Goal: Task Accomplishment & Management: Manage account settings

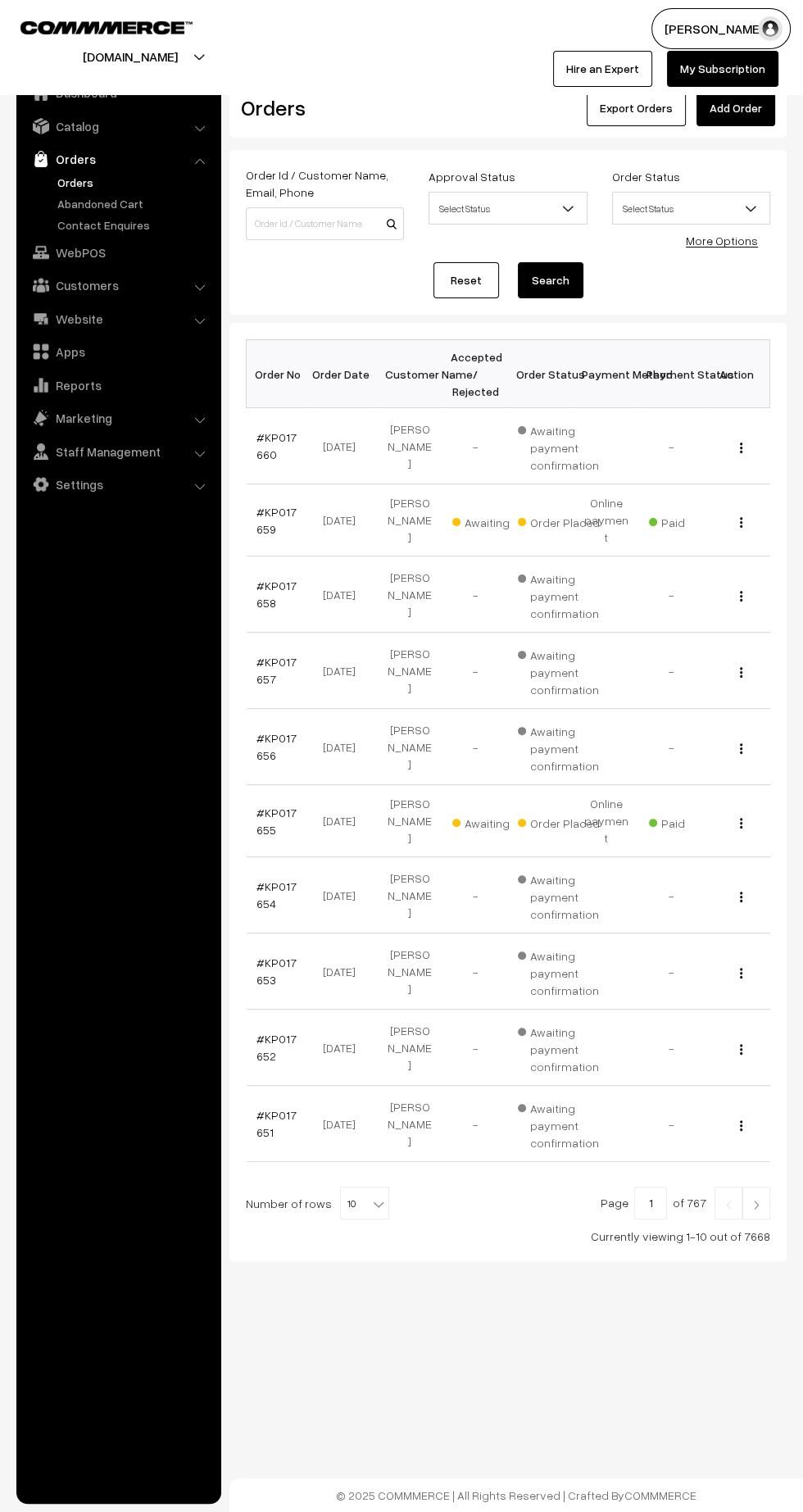
click at [757, 1200] on img at bounding box center [755, 1205] width 15 height 10
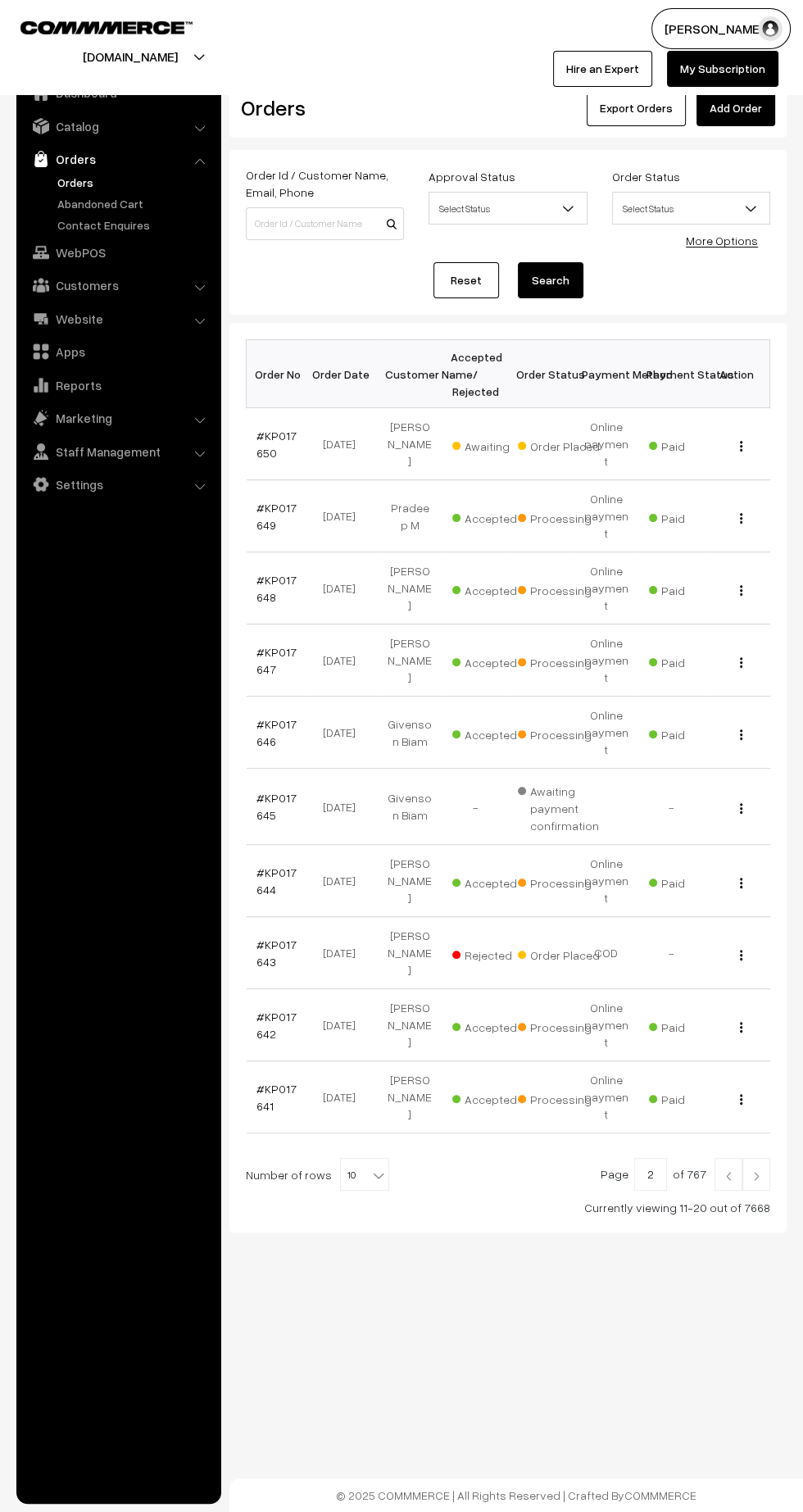
click at [728, 1171] on img at bounding box center [728, 1176] width 15 height 10
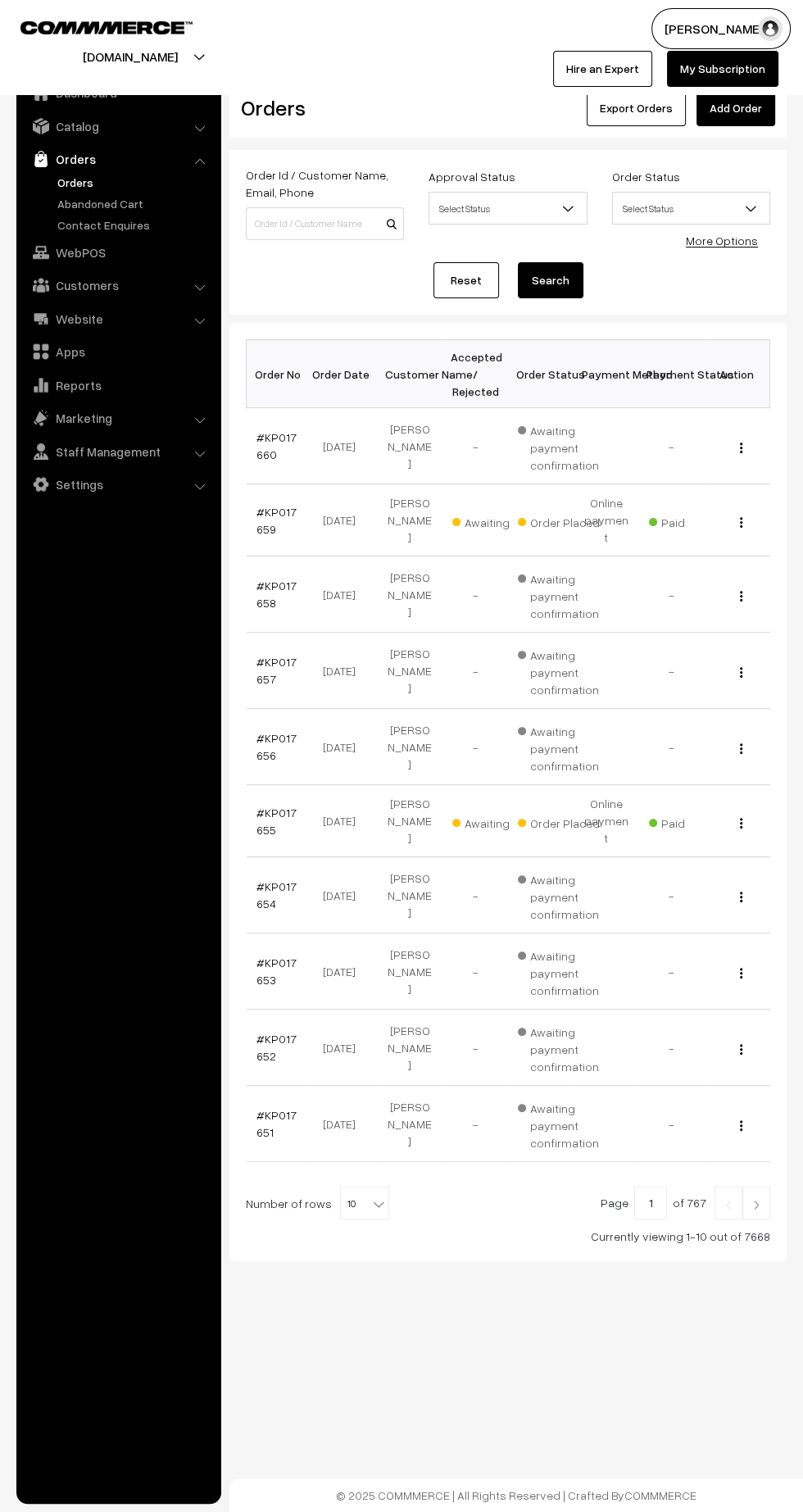
click at [256, 434] on link "#KP017660" at bounding box center [276, 446] width 40 height 31
click at [262, 518] on link "#KP017659" at bounding box center [276, 521] width 40 height 31
click at [263, 516] on link "#KP017659" at bounding box center [276, 521] width 40 height 31
click at [286, 805] on link "#KP017655" at bounding box center [276, 821] width 40 height 31
click at [756, 1200] on img at bounding box center [755, 1205] width 15 height 10
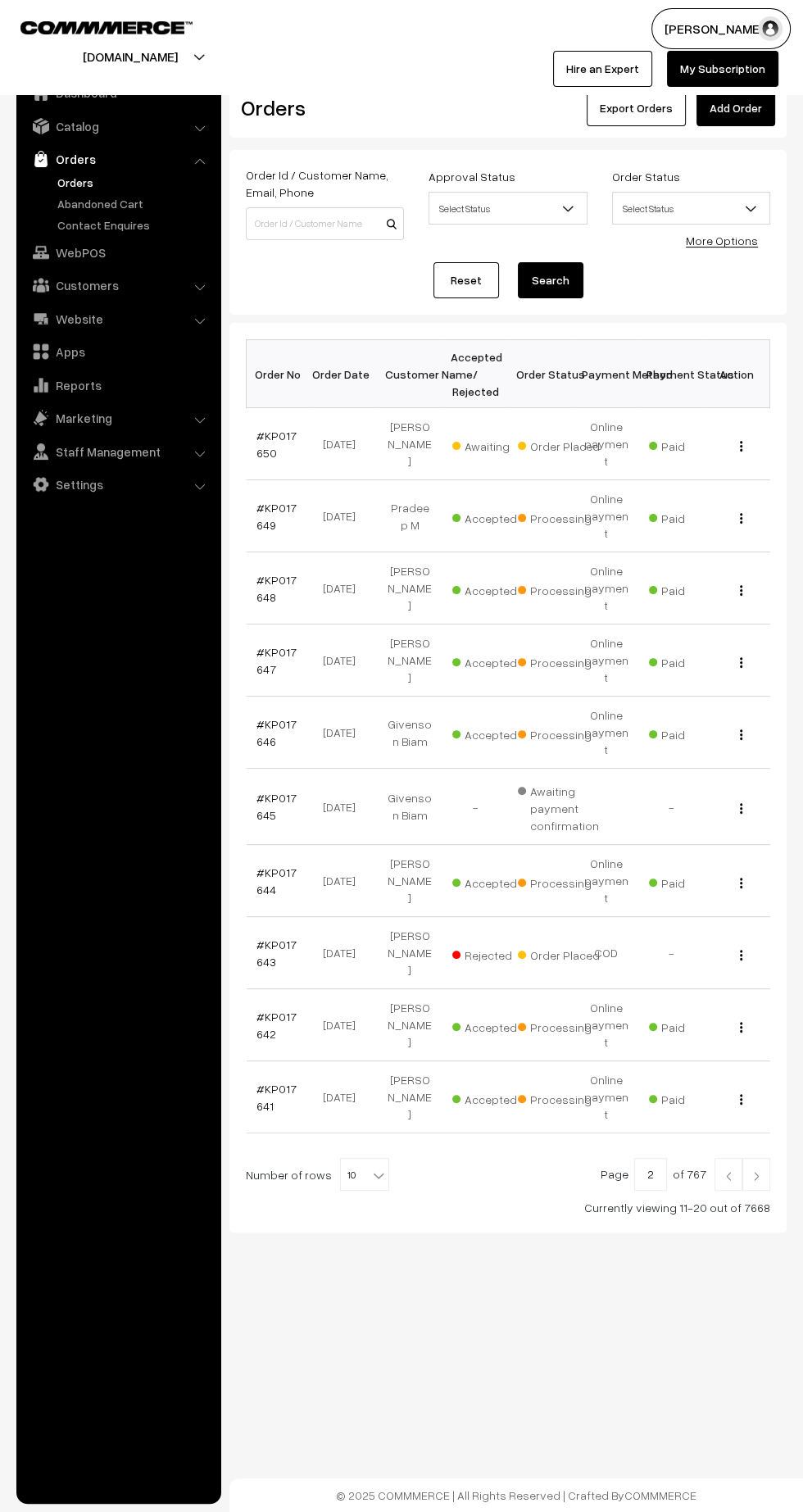
click at [268, 436] on link "#KP017650" at bounding box center [276, 444] width 40 height 31
click at [68, 184] on link "Orders" at bounding box center [134, 183] width 162 height 18
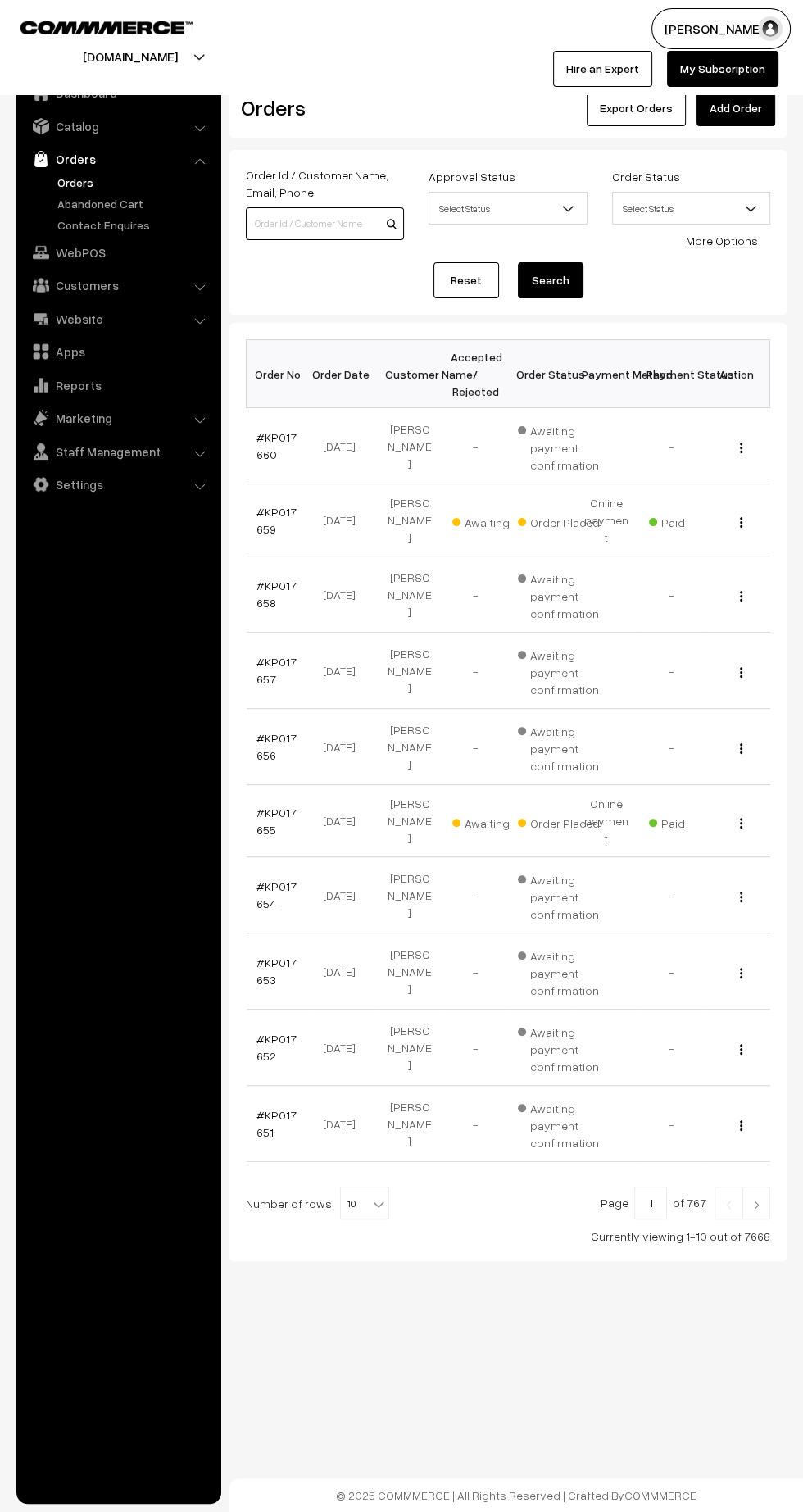
click at [290, 223] on input at bounding box center [325, 223] width 158 height 32
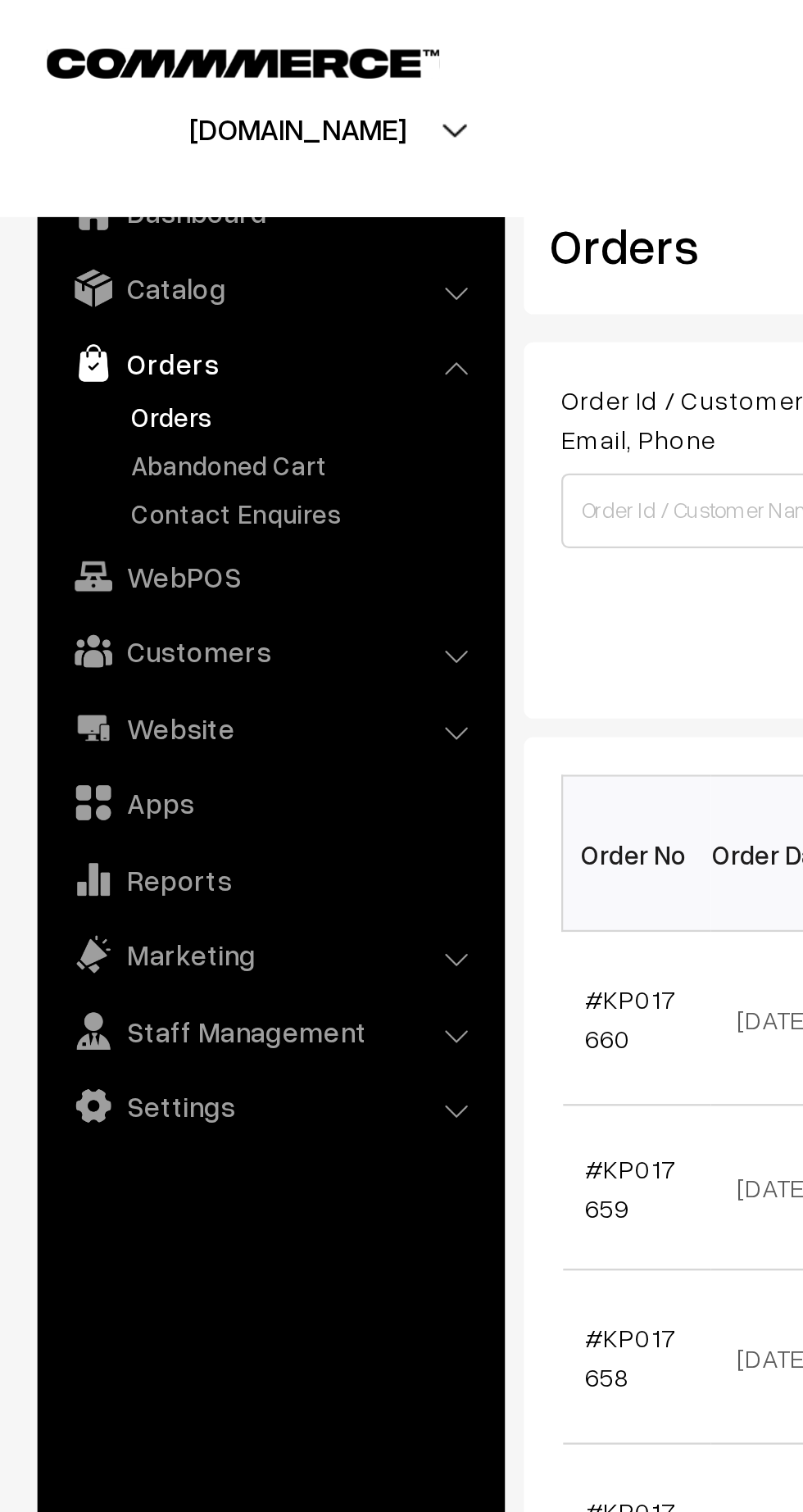
click at [83, 122] on link "Catalog" at bounding box center [117, 126] width 195 height 29
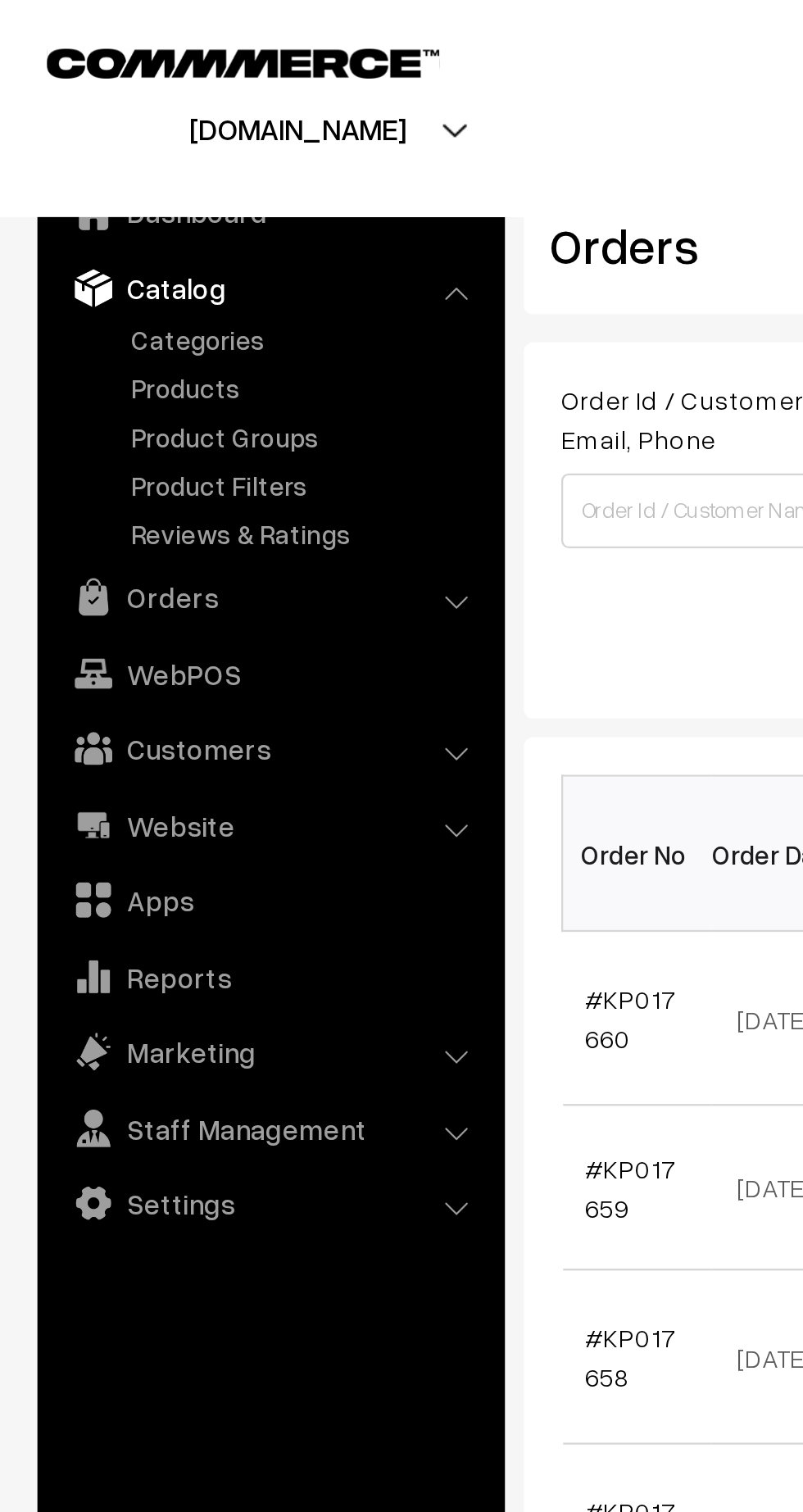
click at [84, 172] on link "Products" at bounding box center [134, 170] width 162 height 18
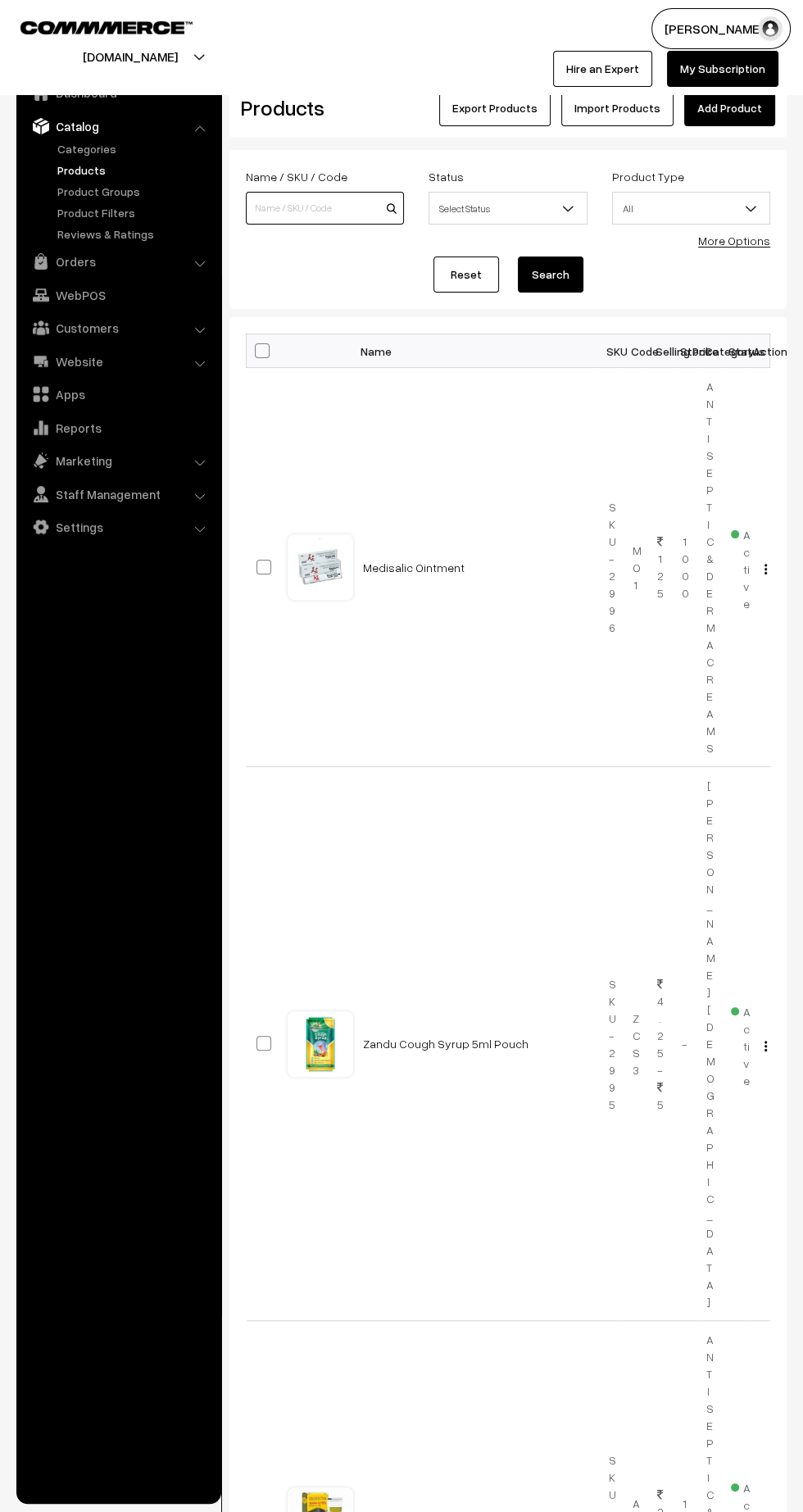
click at [286, 207] on input at bounding box center [325, 207] width 158 height 32
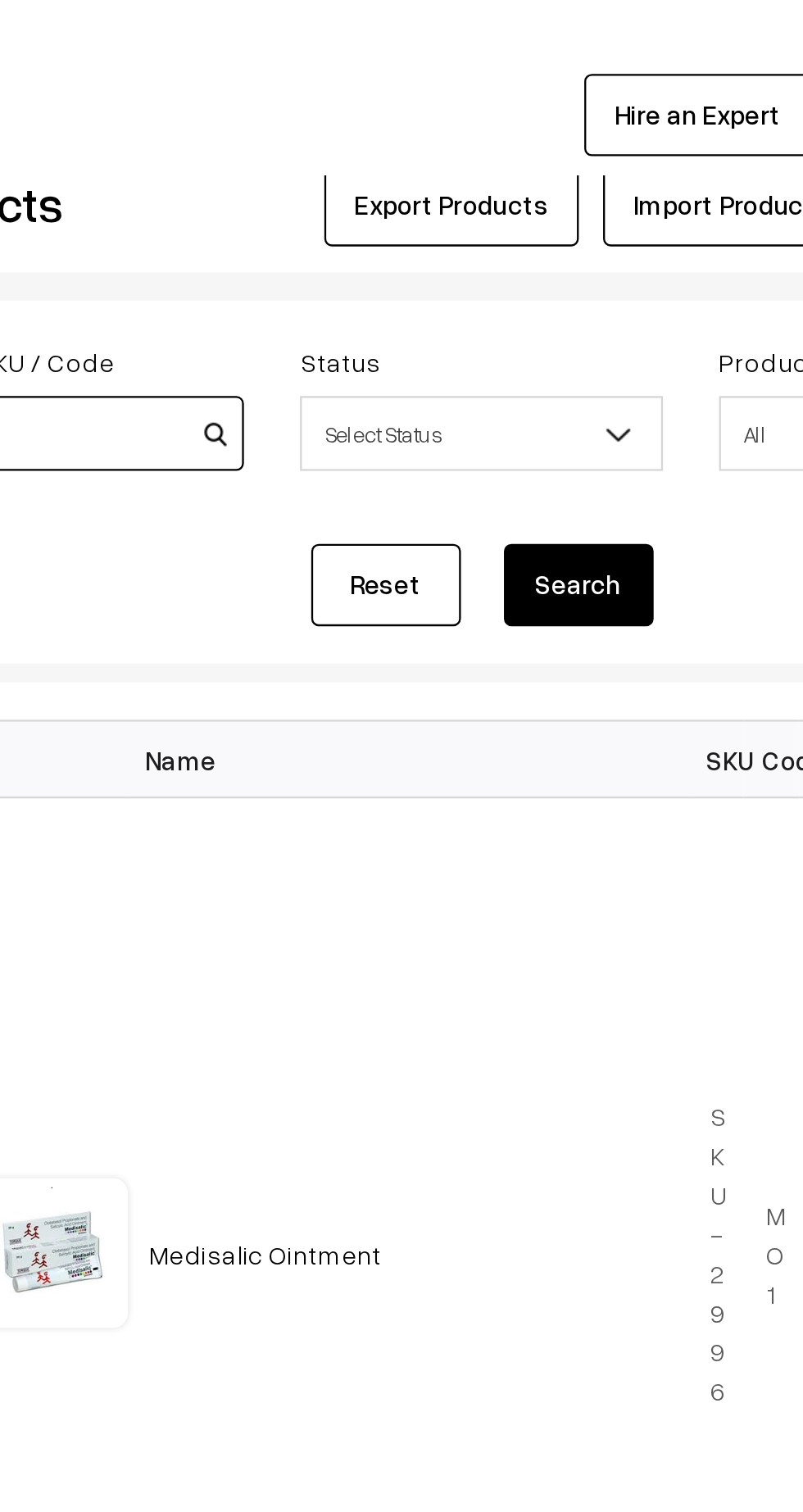
type input "Itchicin"
click at [567, 282] on button "Search" at bounding box center [550, 274] width 66 height 36
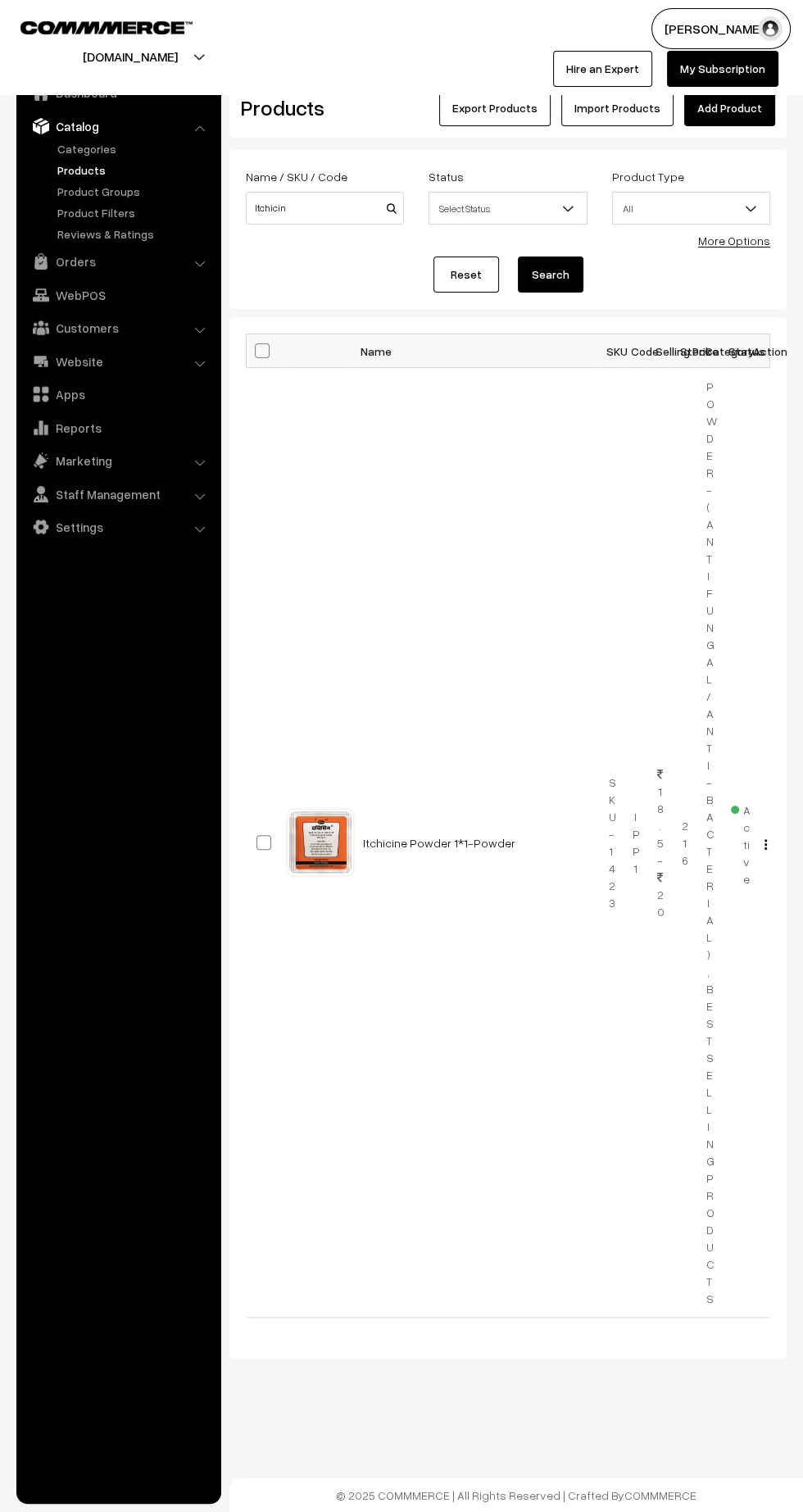
click at [439, 836] on link "Itchicine Powder 1*1-Powder" at bounding box center [439, 843] width 153 height 14
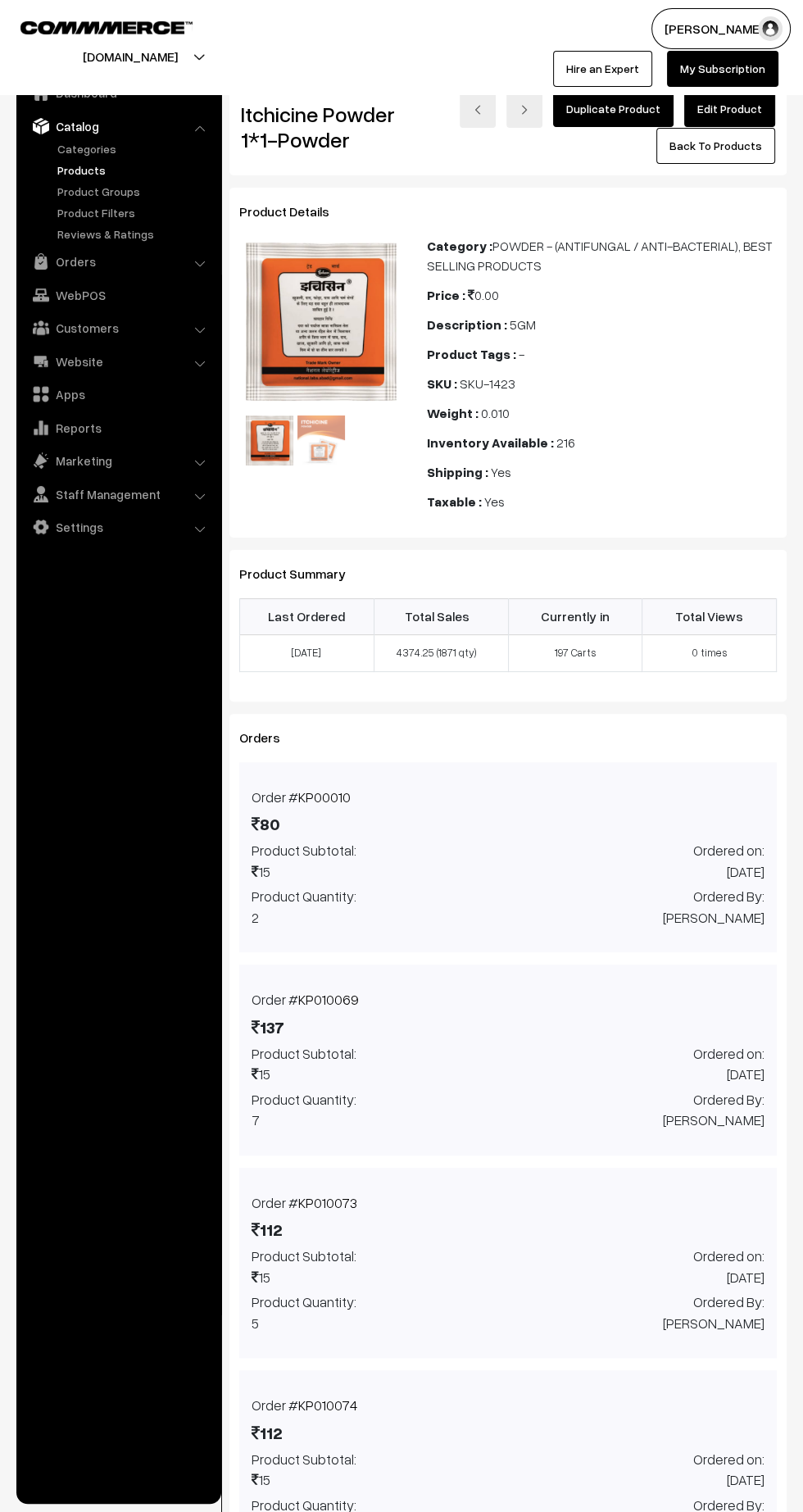
click at [757, 114] on link "Edit Product" at bounding box center [729, 109] width 91 height 36
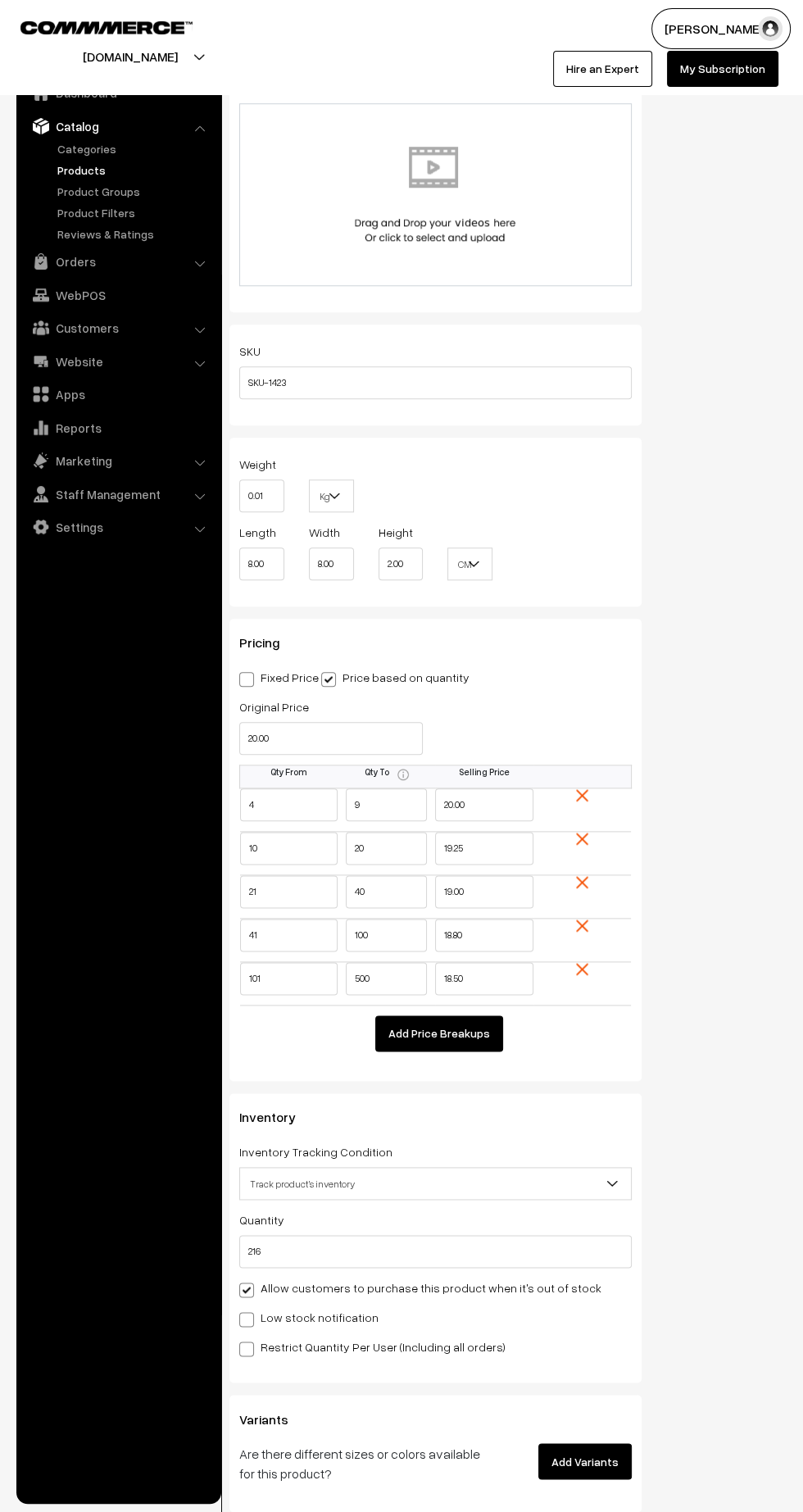
scroll to position [971, 0]
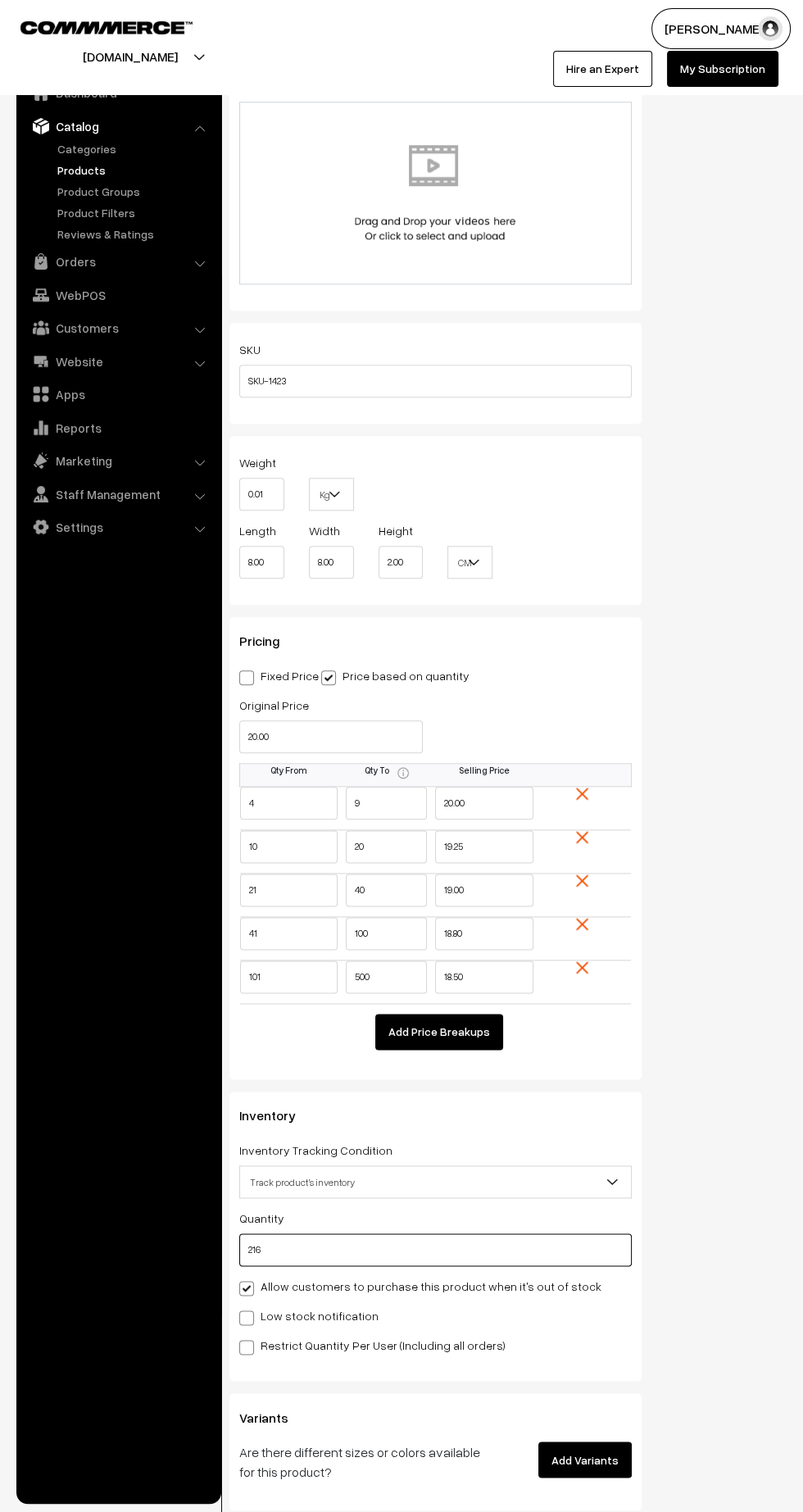
click at [449, 1233] on input "216" at bounding box center [435, 1249] width 392 height 32
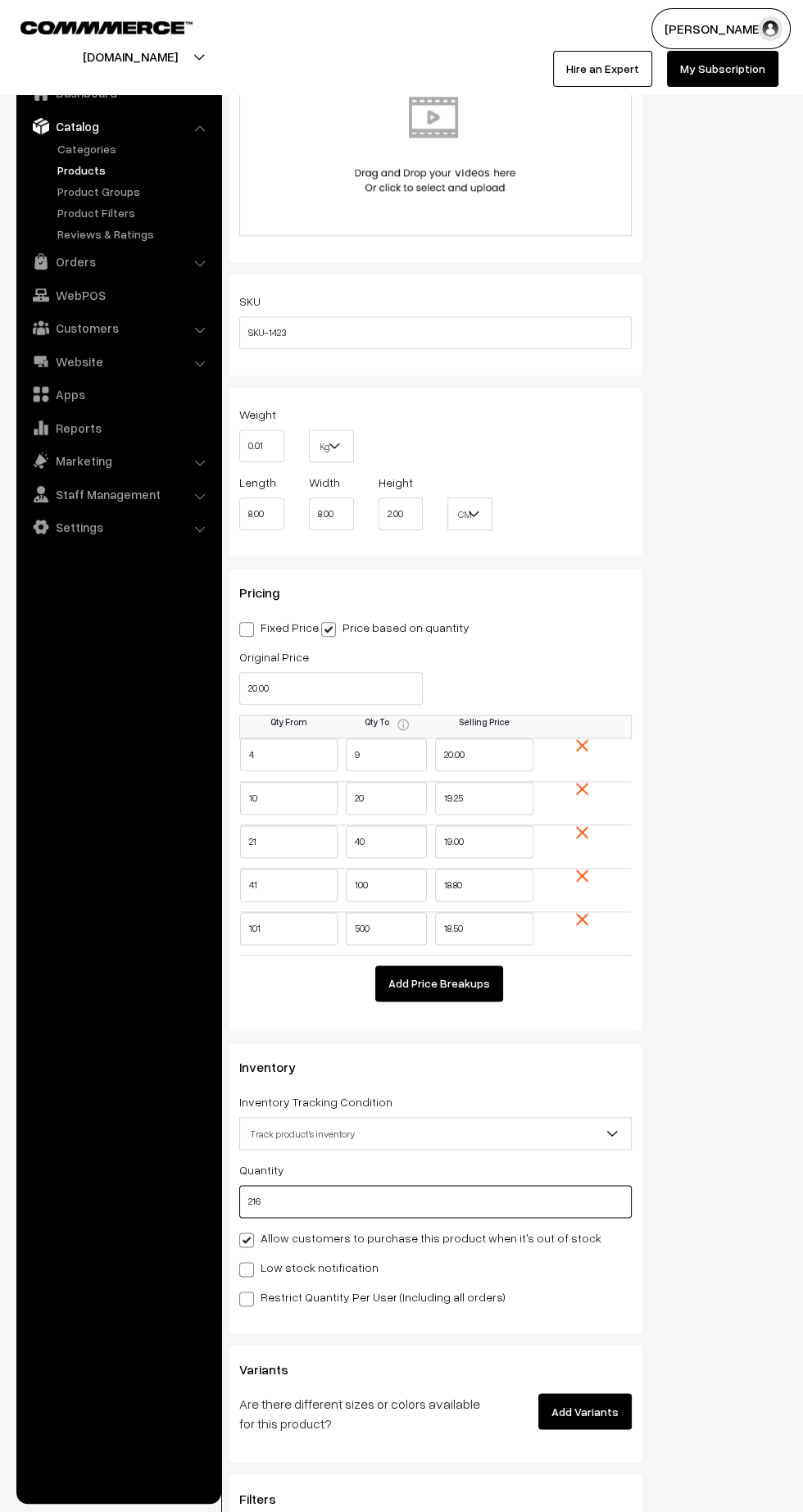
scroll to position [1026, 0]
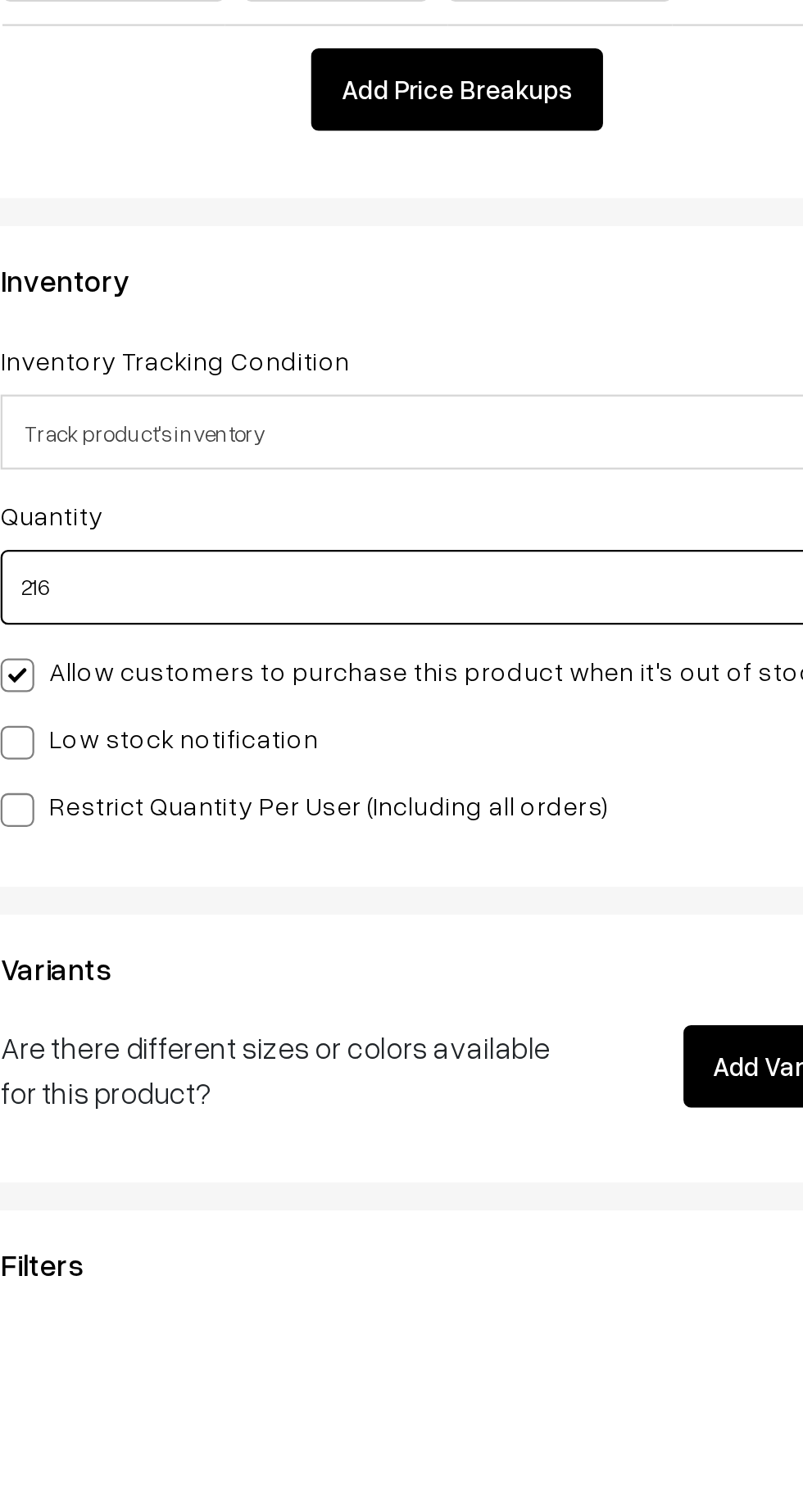
type input "21"
type input "237"
type input "2"
type input "218"
type input "29"
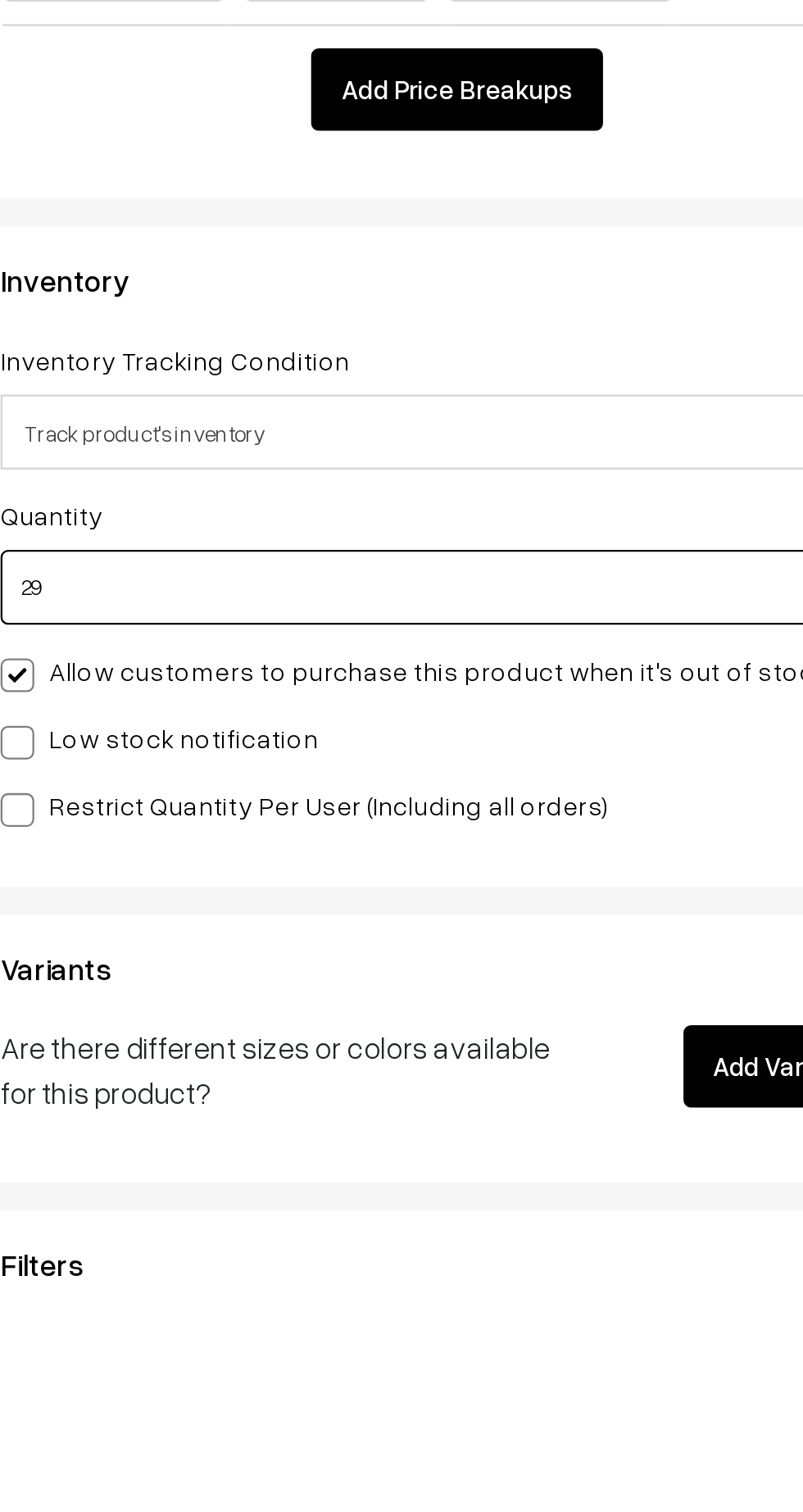
type input "245"
type input "299"
type input "515"
type input "2999"
type input "3215"
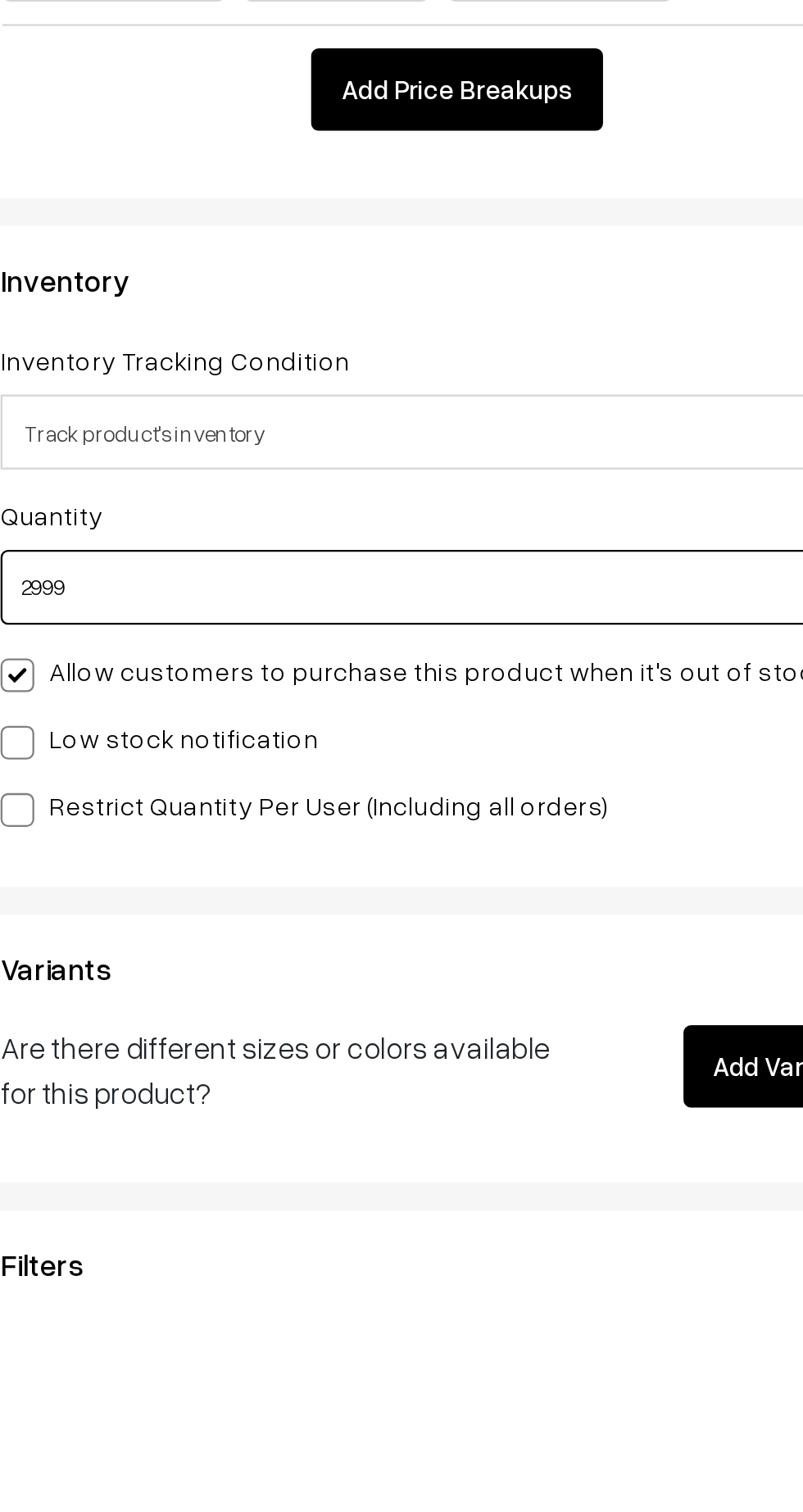
type input "2999"
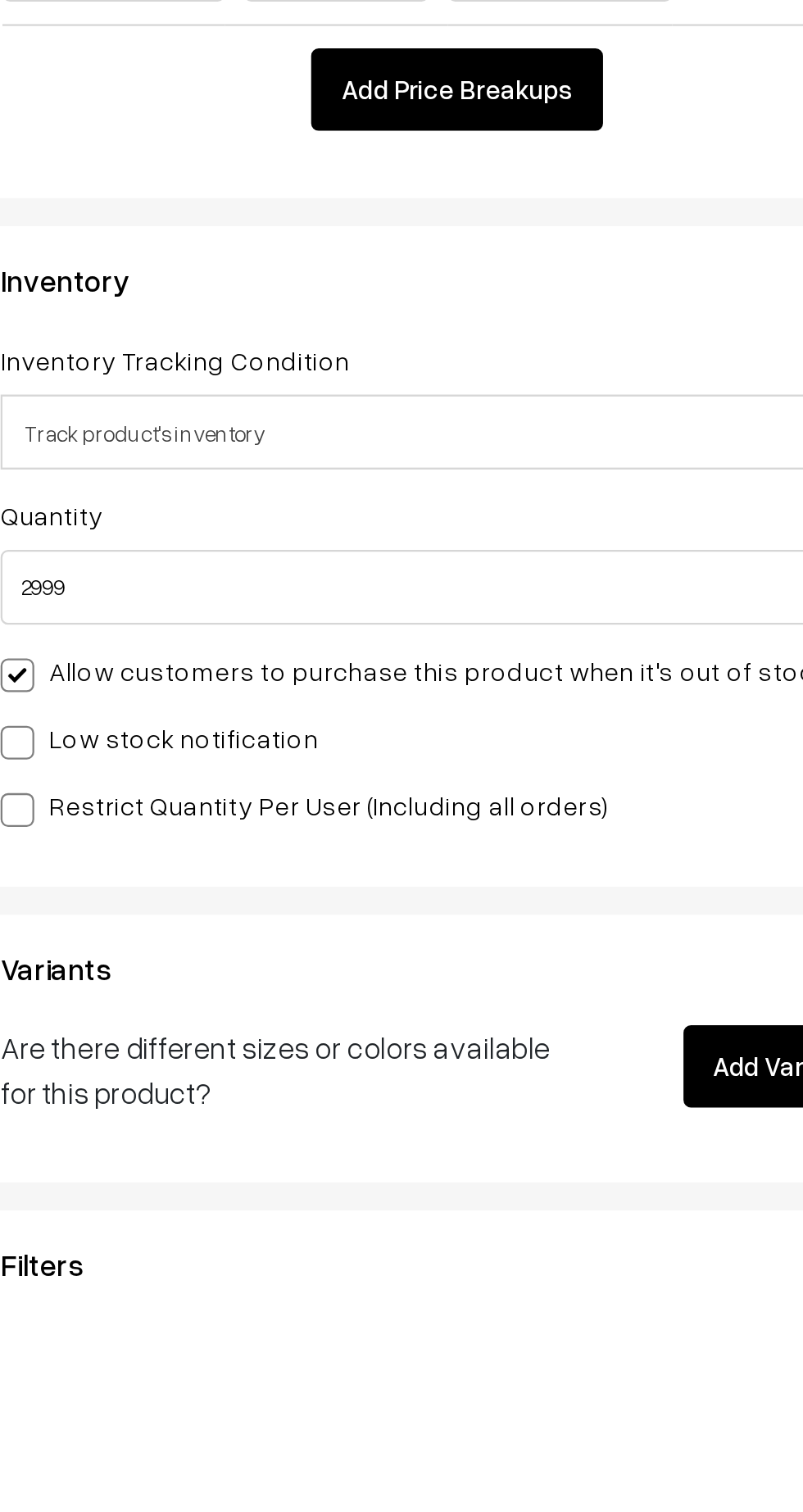
click at [538, 1037] on div "Inventory Inventory Tracking Condition Don't track inventory Track product's in…" at bounding box center [434, 1182] width 412 height 290
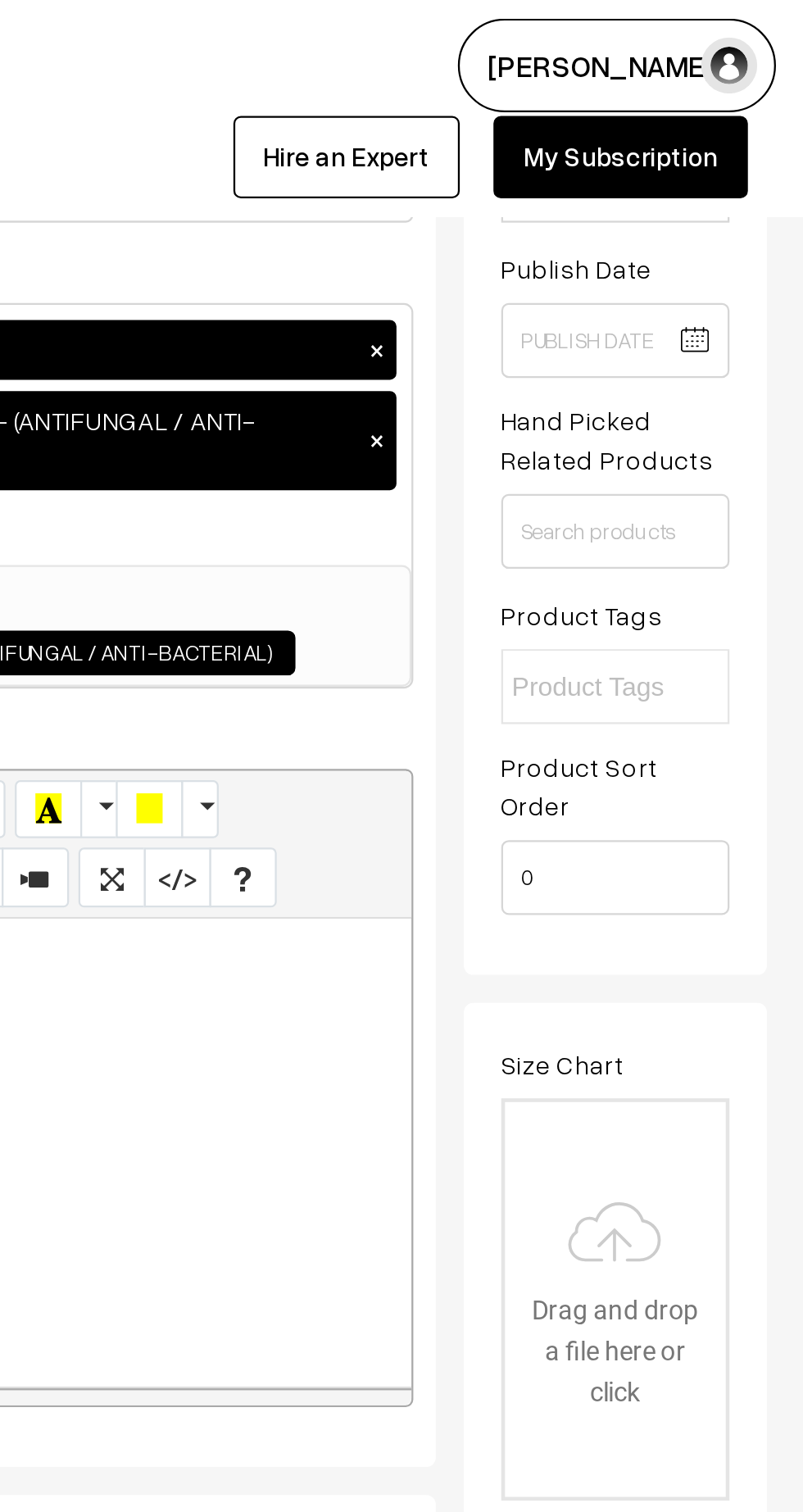
scroll to position [0, 0]
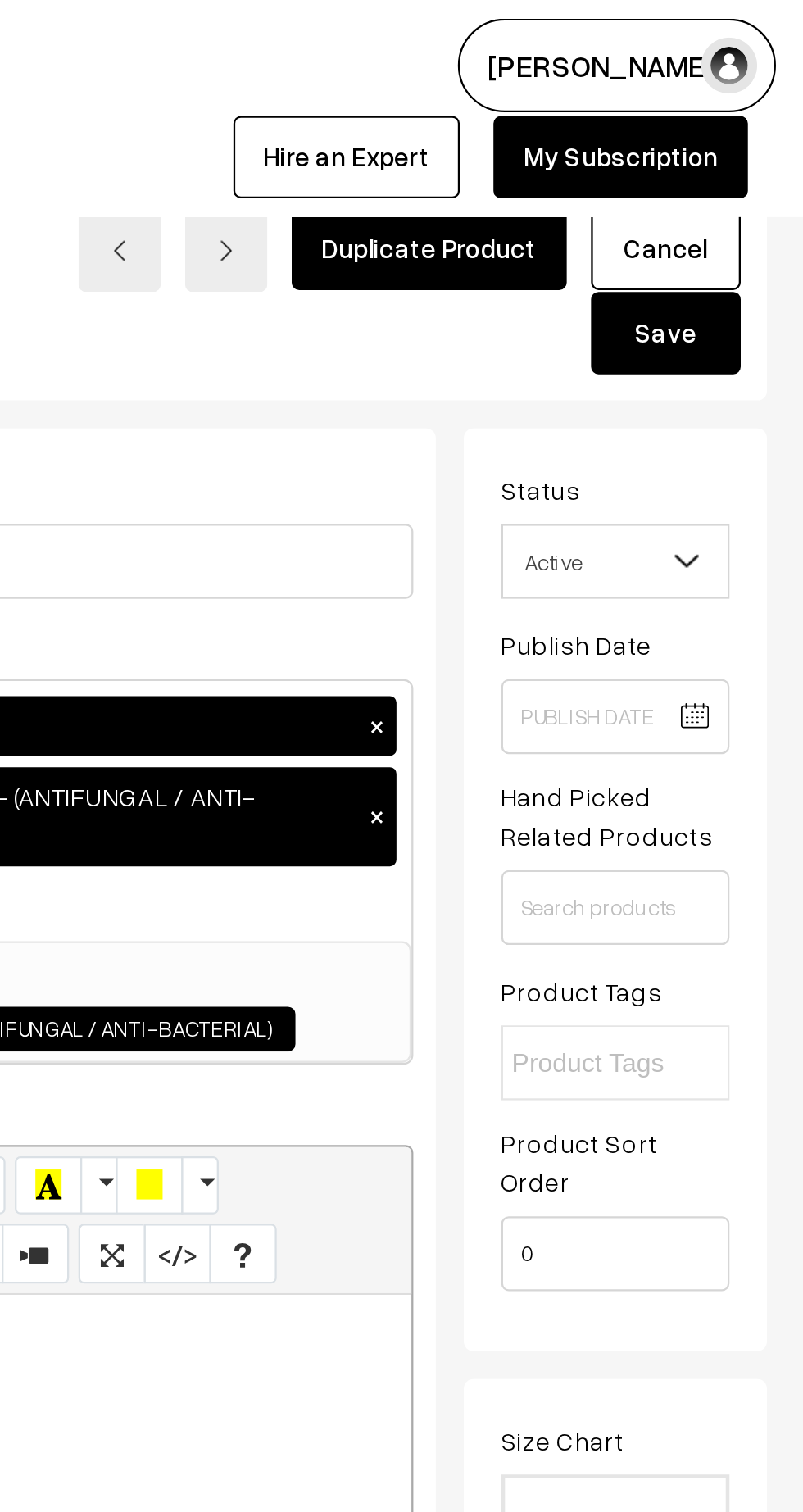
click at [763, 149] on button "Save" at bounding box center [741, 146] width 66 height 36
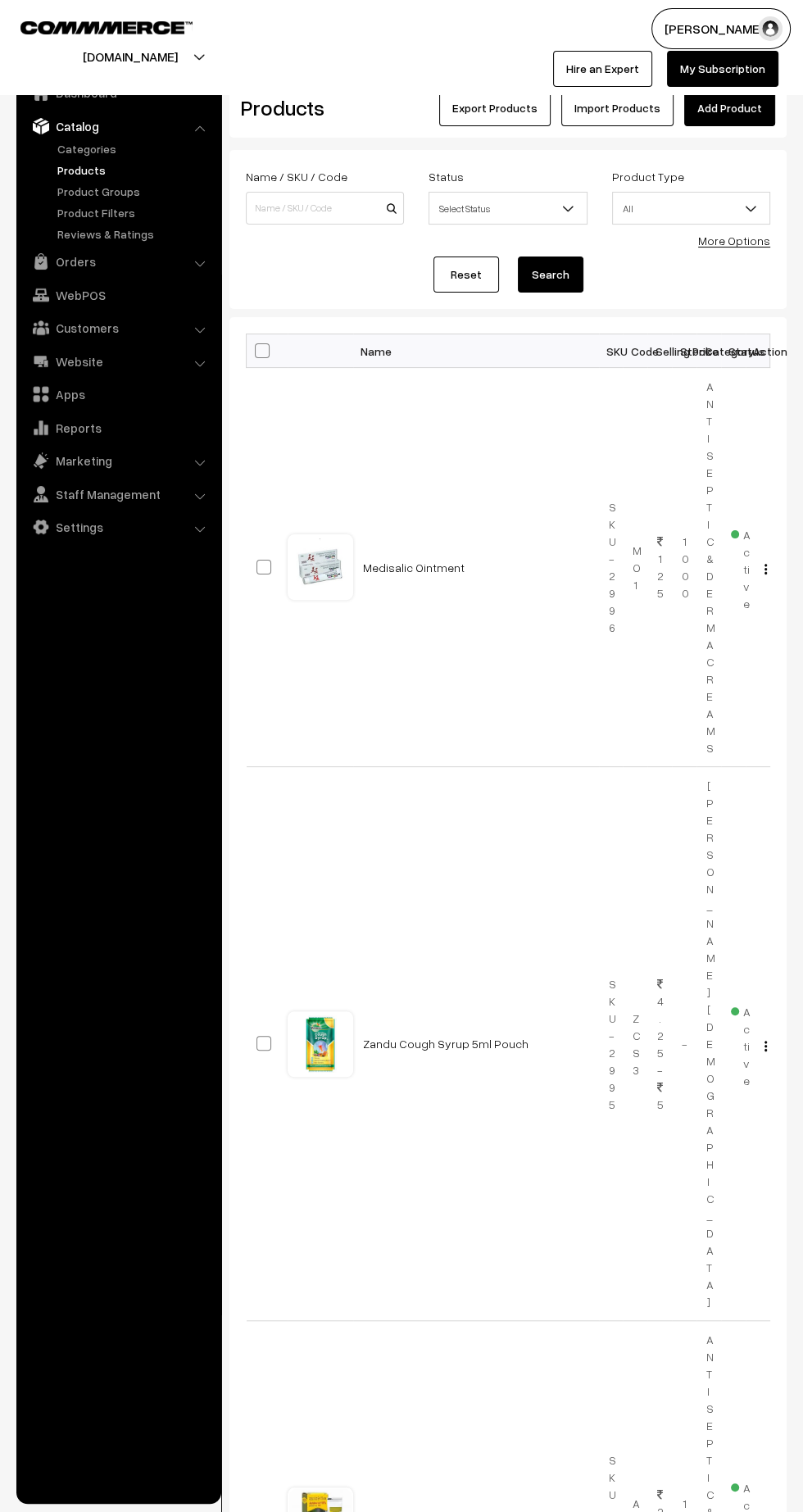
click at [149, 1395] on ul "Dashboard Catalog" at bounding box center [118, 785] width 204 height 1439
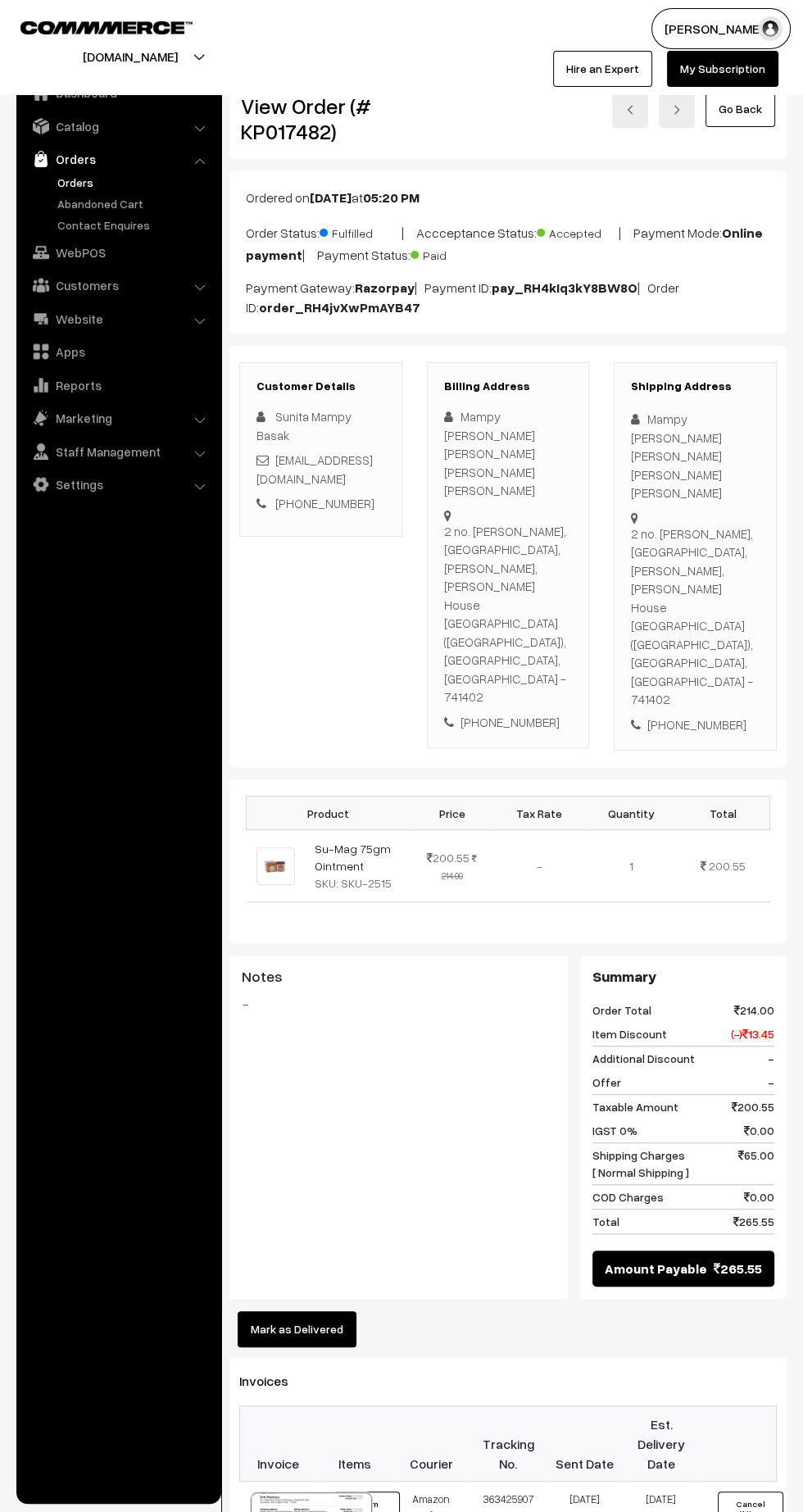
click at [82, 177] on link "Orders" at bounding box center [134, 183] width 162 height 18
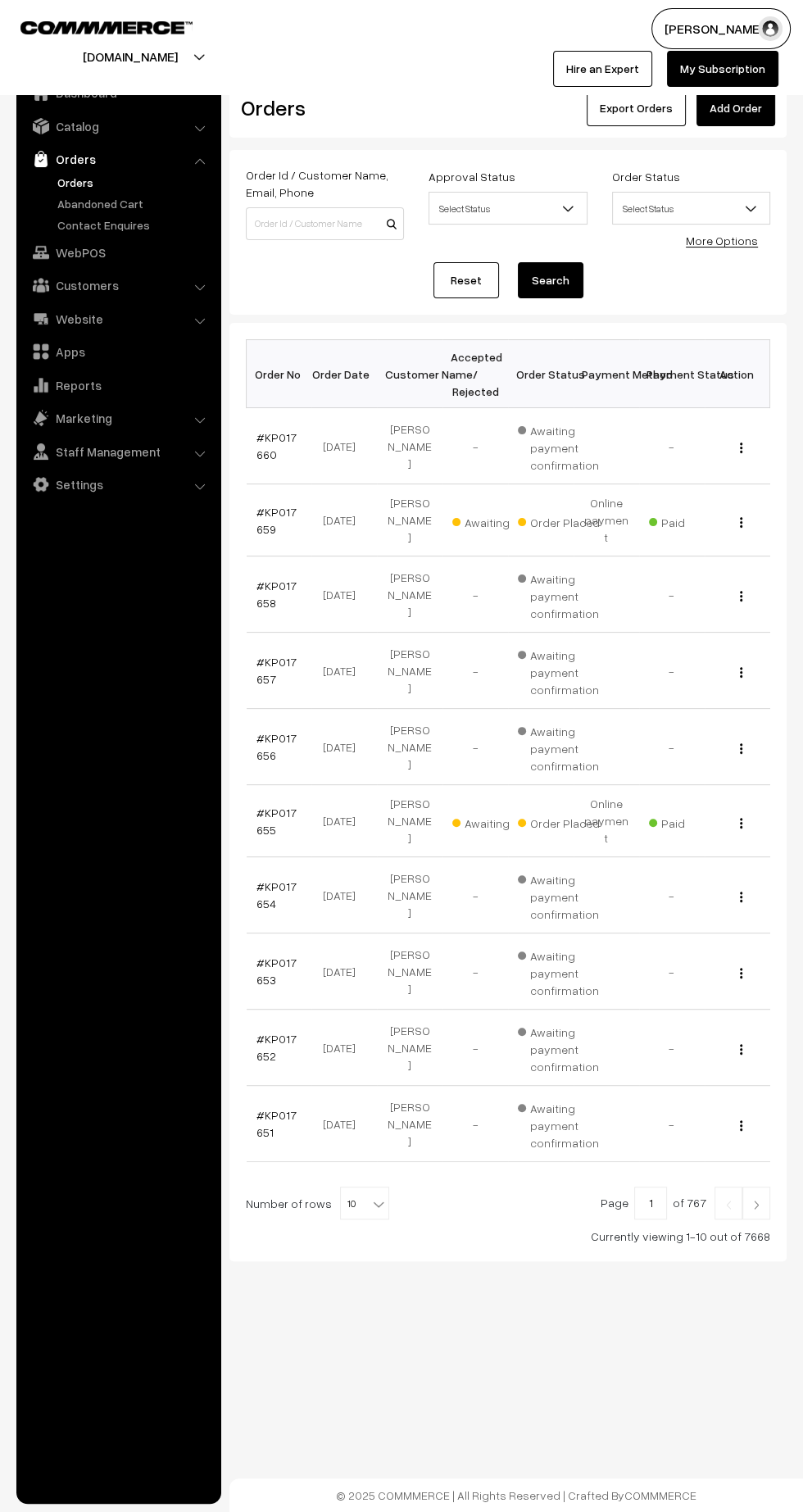
click at [757, 1200] on img at bounding box center [755, 1205] width 15 height 10
